Goal: Find specific page/section: Find specific page/section

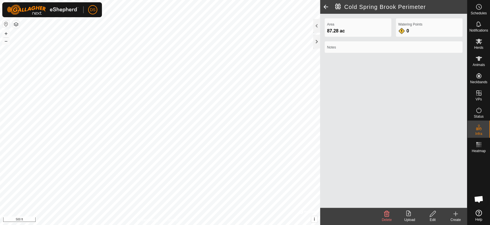
scroll to position [1061, 0]
click at [140, 218] on div "Privacy Policy Contact Us WP 5 Type: trough Capacity: 100L Water Level: 100% Dr…" at bounding box center [160, 112] width 320 height 225
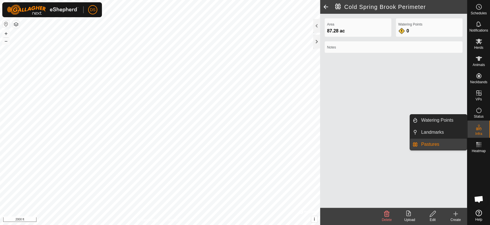
click at [454, 144] on link "Pastures" at bounding box center [442, 144] width 49 height 11
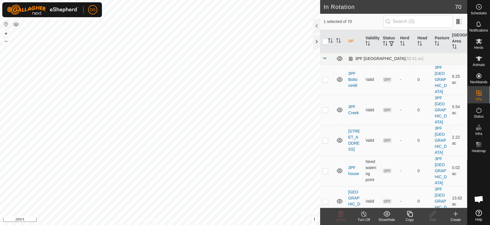
click at [325, 59] on span at bounding box center [324, 58] width 5 height 5
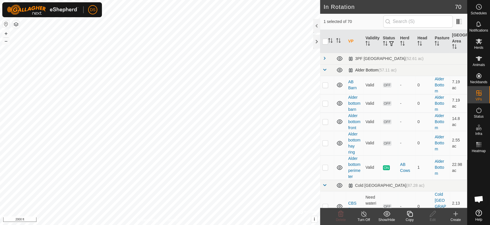
click at [324, 69] on span at bounding box center [324, 69] width 5 height 5
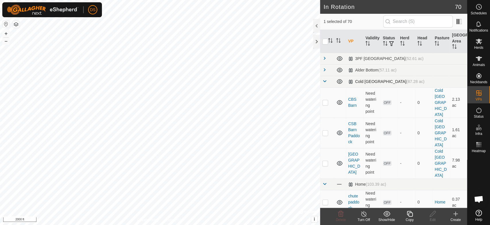
click at [324, 81] on span at bounding box center [324, 81] width 5 height 5
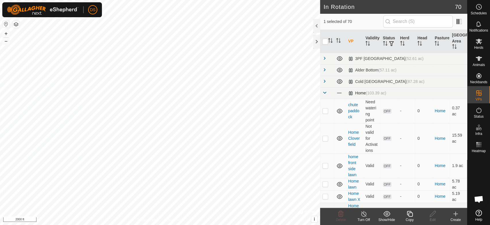
click at [324, 92] on span at bounding box center [324, 92] width 5 height 5
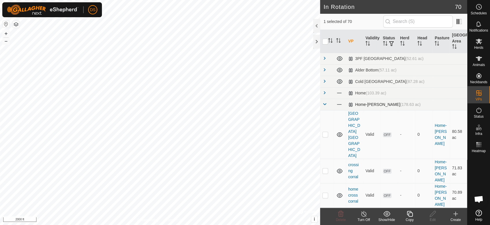
click at [324, 104] on span at bounding box center [324, 104] width 5 height 5
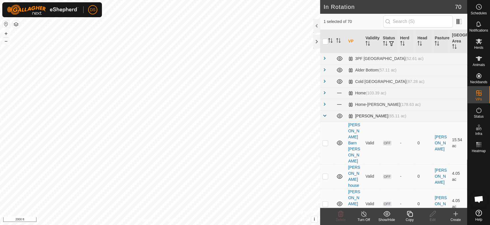
click at [323, 115] on span at bounding box center [324, 115] width 5 height 5
